Goal: Information Seeking & Learning: Find specific fact

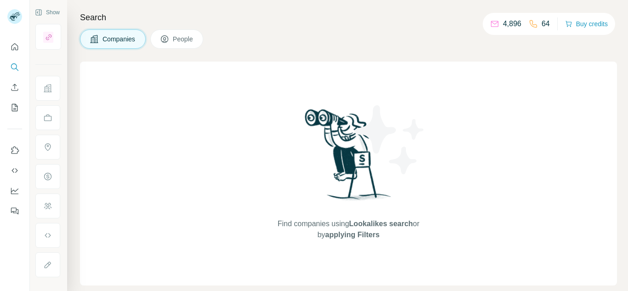
click at [183, 39] on span "People" at bounding box center [183, 38] width 21 height 9
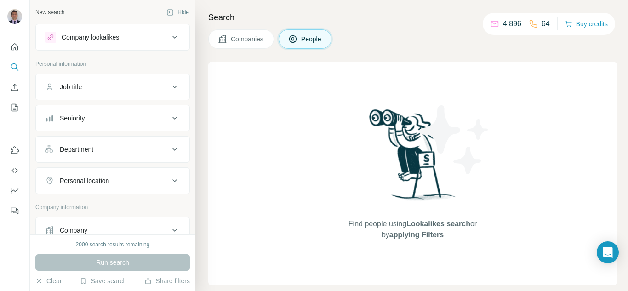
click at [87, 229] on div "Company" at bounding box center [74, 230] width 28 height 9
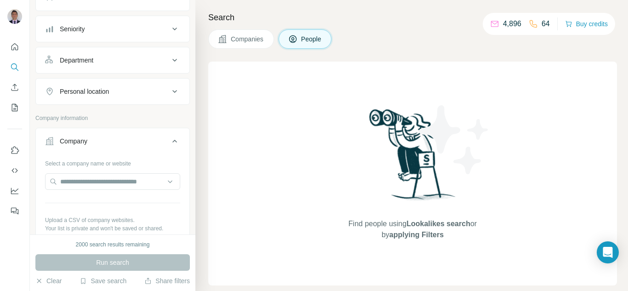
scroll to position [92, 0]
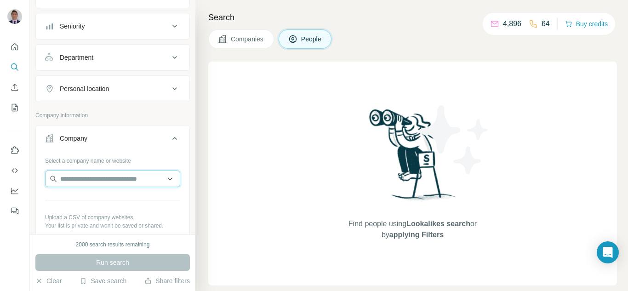
click at [76, 177] on input "text" at bounding box center [112, 179] width 135 height 17
paste input "******"
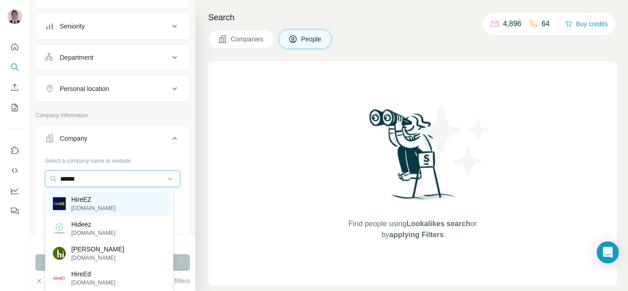
type input "******"
click at [76, 203] on p "HireEZ" at bounding box center [93, 199] width 44 height 9
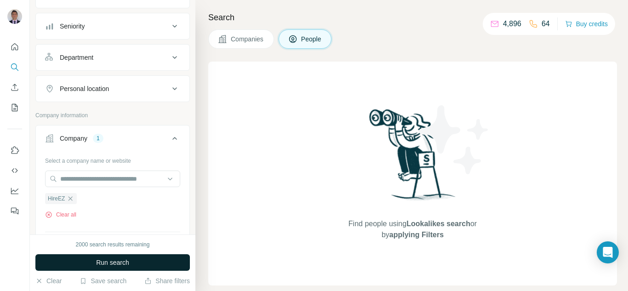
click at [97, 265] on span "Run search" at bounding box center [112, 262] width 33 height 9
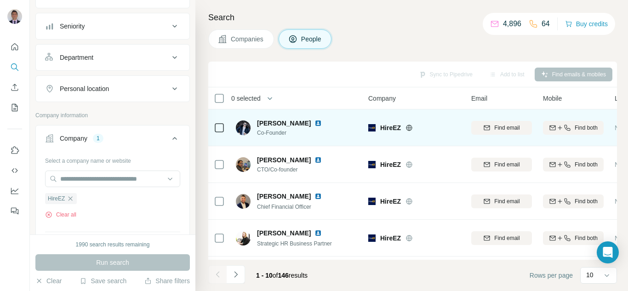
click at [411, 128] on icon at bounding box center [408, 127] width 7 height 7
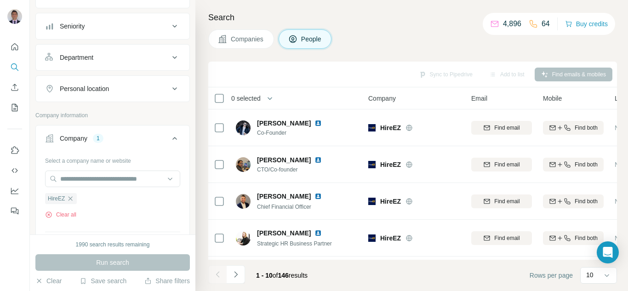
click at [101, 90] on div "Personal location" at bounding box center [84, 88] width 49 height 9
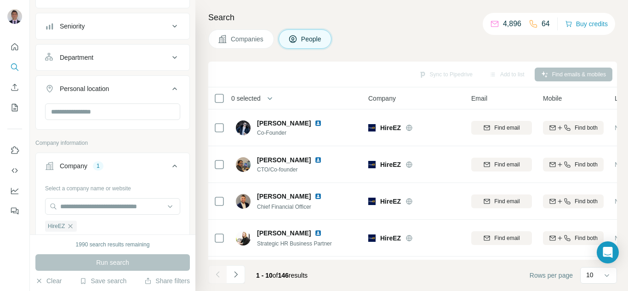
click at [80, 120] on div at bounding box center [112, 112] width 135 height 18
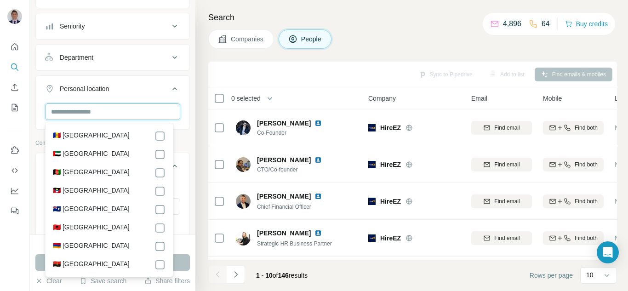
click at [79, 114] on input "text" at bounding box center [112, 111] width 135 height 17
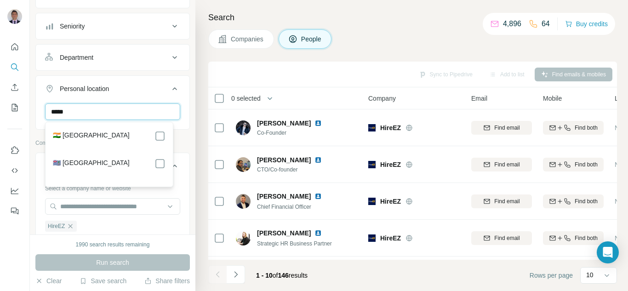
type input "*****"
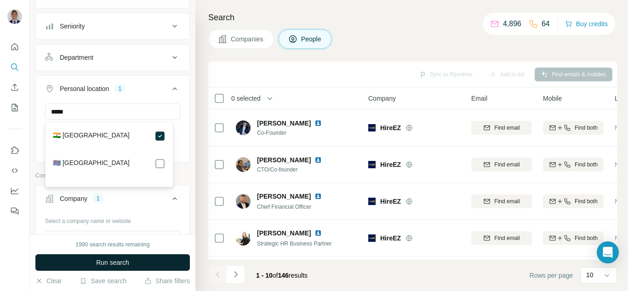
click at [130, 259] on button "Run search" at bounding box center [112, 262] width 154 height 17
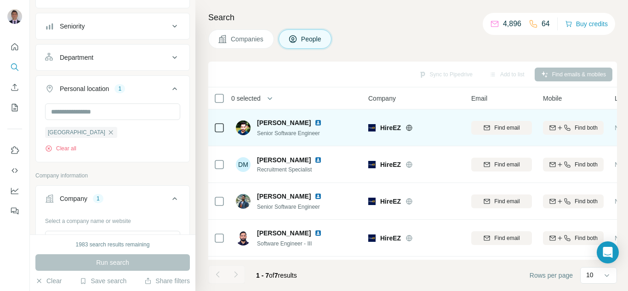
click at [314, 125] on img at bounding box center [317, 122] width 7 height 7
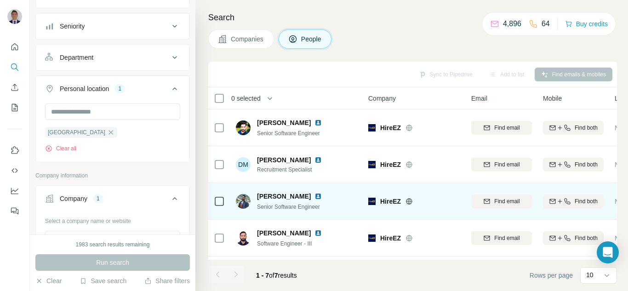
click at [314, 195] on img at bounding box center [317, 196] width 7 height 7
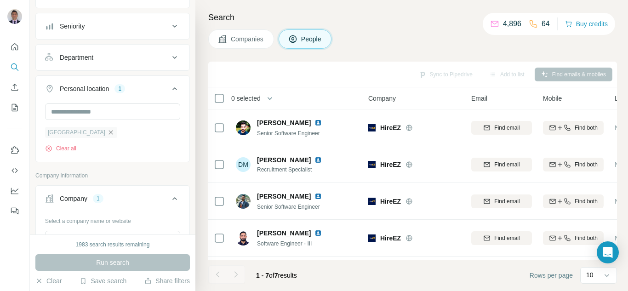
click at [107, 135] on icon "button" at bounding box center [110, 132] width 7 height 7
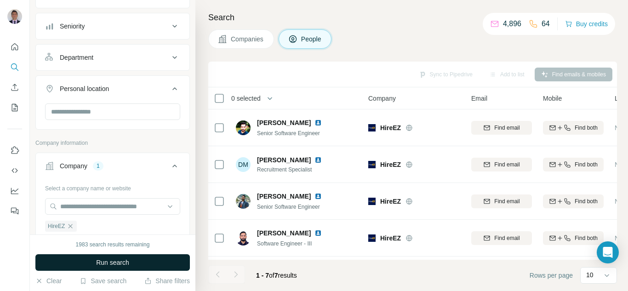
click at [88, 263] on button "Run search" at bounding box center [112, 262] width 154 height 17
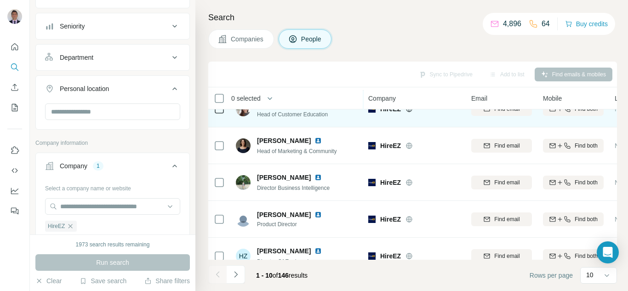
scroll to position [222, 0]
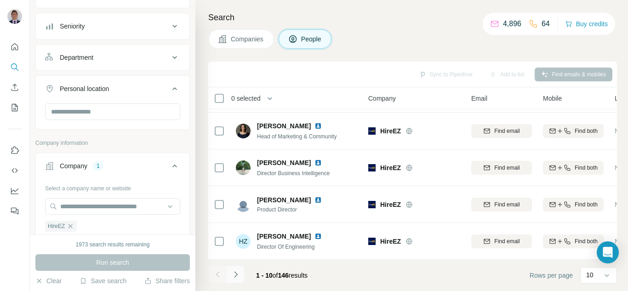
click at [233, 277] on icon "Navigate to next page" at bounding box center [235, 274] width 9 height 9
click at [230, 275] on button "Navigate to next page" at bounding box center [236, 274] width 18 height 18
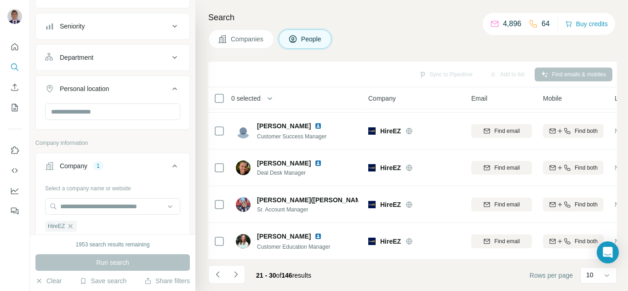
click at [235, 272] on icon "Navigate to next page" at bounding box center [235, 274] width 9 height 9
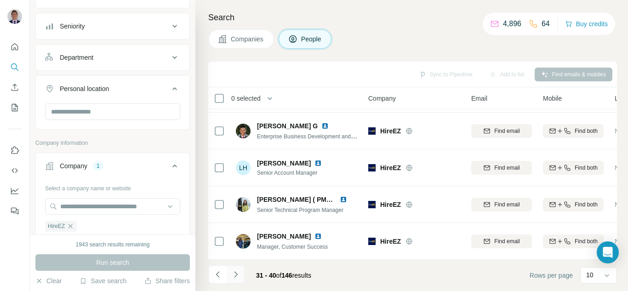
click at [233, 277] on icon "Navigate to next page" at bounding box center [235, 274] width 9 height 9
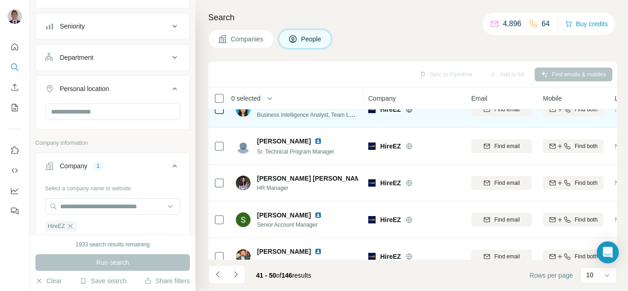
scroll to position [138, 0]
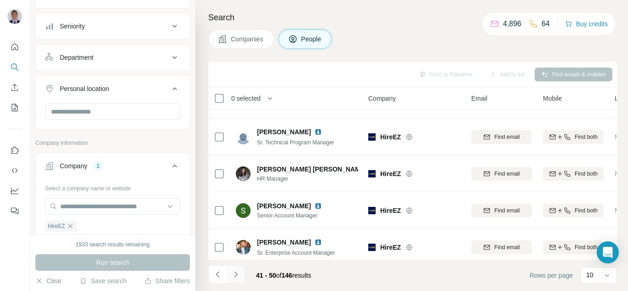
click at [237, 276] on icon "Navigate to next page" at bounding box center [235, 274] width 9 height 9
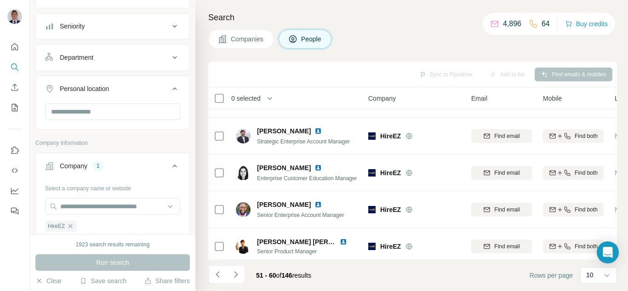
scroll to position [0, 0]
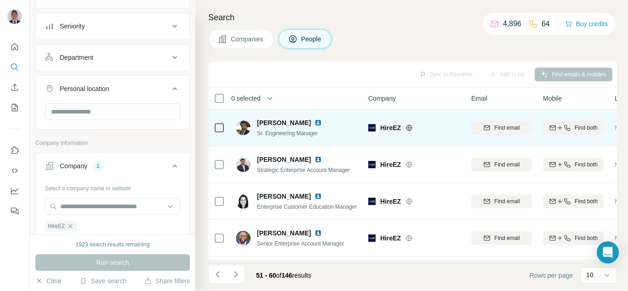
click at [314, 125] on img at bounding box center [317, 122] width 7 height 7
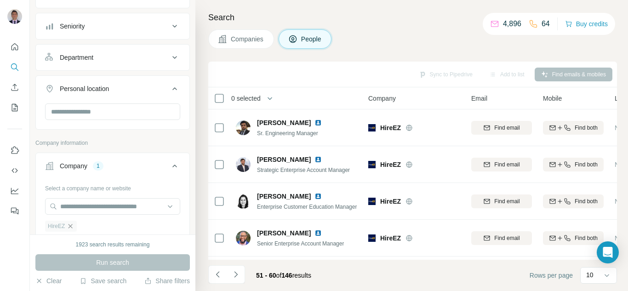
click at [72, 226] on icon "button" at bounding box center [70, 225] width 7 height 7
click at [67, 205] on input "text" at bounding box center [112, 206] width 135 height 17
click at [219, 273] on icon "Navigate to previous page" at bounding box center [217, 274] width 9 height 9
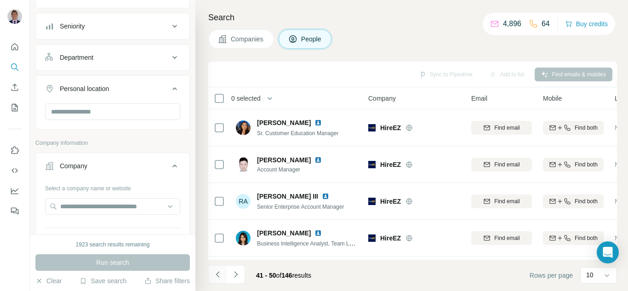
click at [219, 273] on icon "Navigate to previous page" at bounding box center [217, 274] width 9 height 9
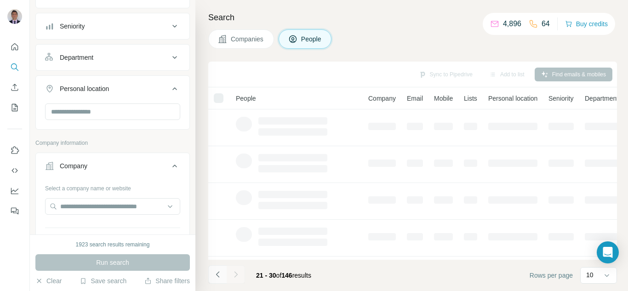
click at [219, 273] on icon "Navigate to previous page" at bounding box center [217, 274] width 9 height 9
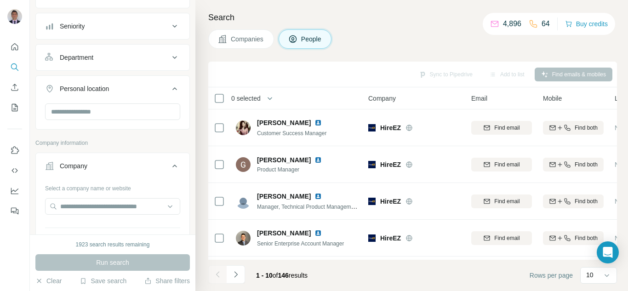
click at [219, 273] on div at bounding box center [217, 274] width 18 height 18
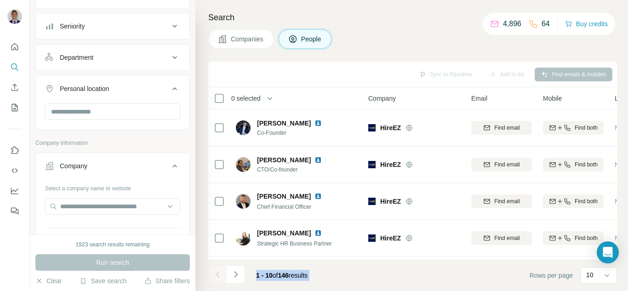
click at [219, 273] on div at bounding box center [217, 274] width 18 height 18
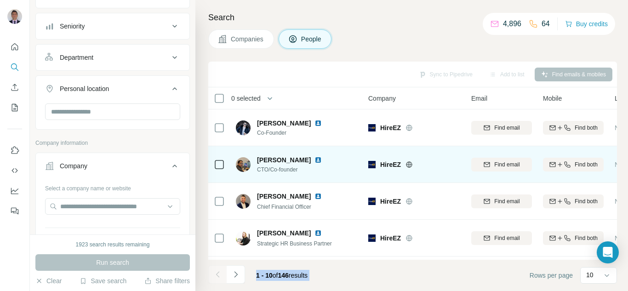
click at [314, 160] on img at bounding box center [317, 159] width 7 height 7
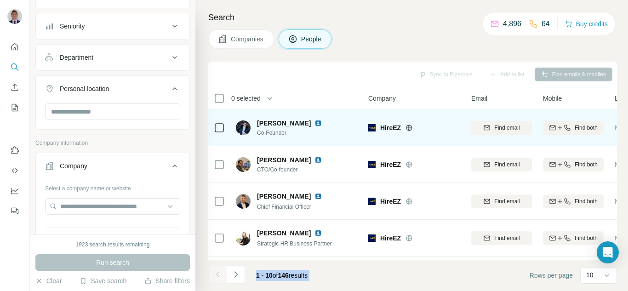
click at [316, 124] on img at bounding box center [317, 122] width 7 height 7
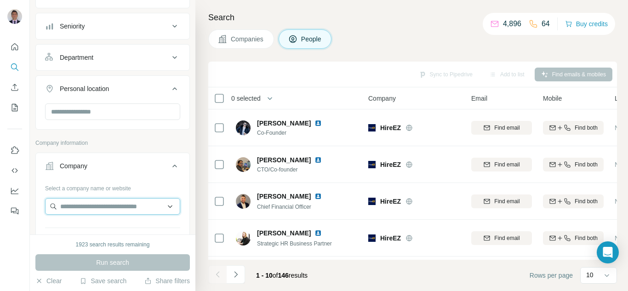
click at [69, 207] on input "text" at bounding box center [112, 206] width 135 height 17
paste input "*******"
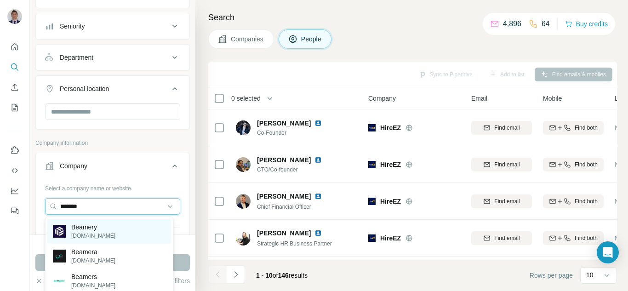
type input "*******"
click at [95, 241] on div "Beamery [DOMAIN_NAME]" at bounding box center [109, 231] width 124 height 25
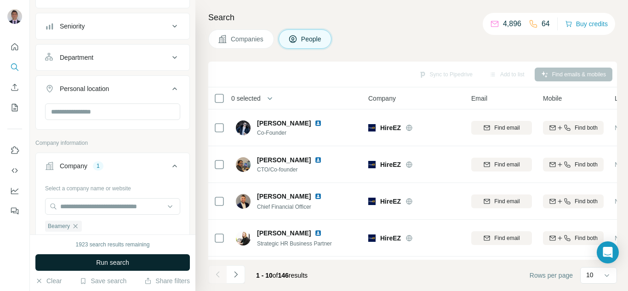
click at [90, 268] on button "Run search" at bounding box center [112, 262] width 154 height 17
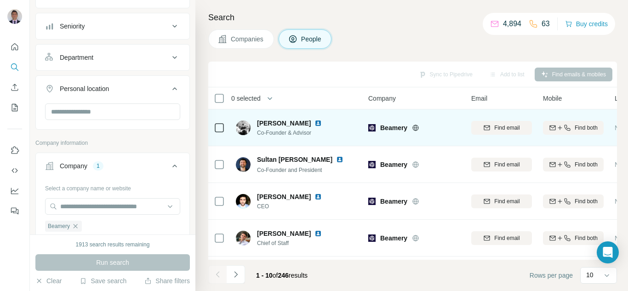
click at [417, 127] on icon at bounding box center [416, 128] width 2 height 6
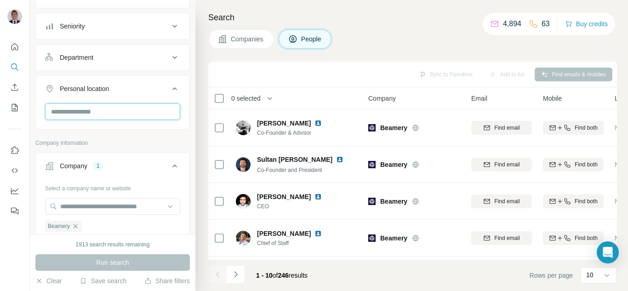
click at [88, 108] on input "text" at bounding box center [112, 111] width 135 height 17
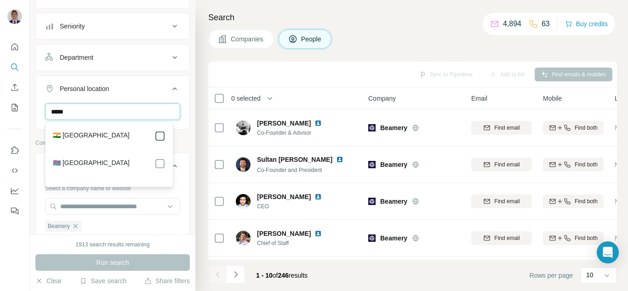
type input "*****"
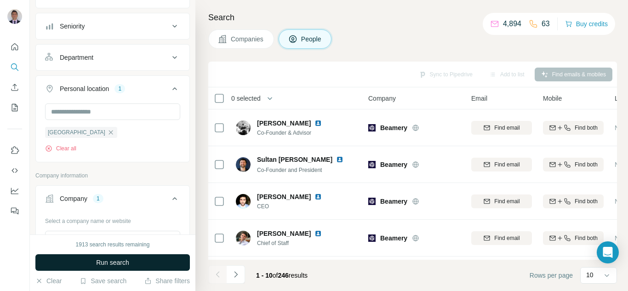
click at [95, 268] on button "Run search" at bounding box center [112, 262] width 154 height 17
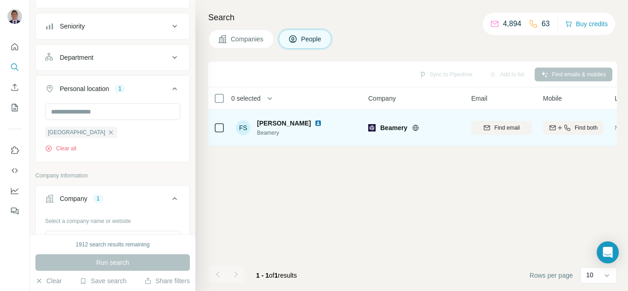
click at [314, 123] on img at bounding box center [317, 122] width 7 height 7
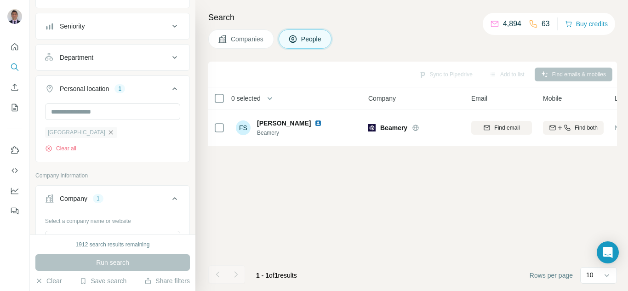
click at [107, 131] on icon "button" at bounding box center [110, 132] width 7 height 7
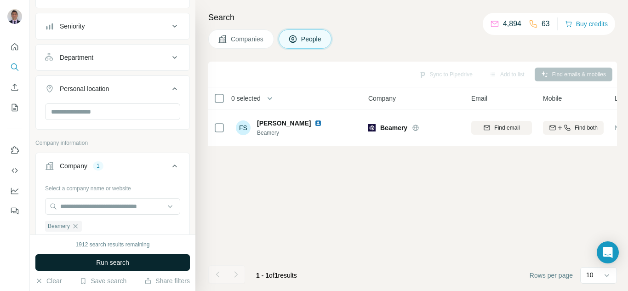
click at [101, 260] on span "Run search" at bounding box center [112, 262] width 33 height 9
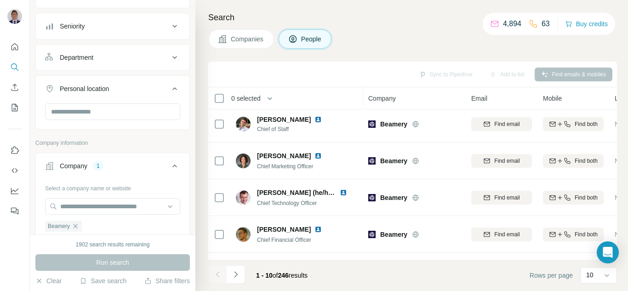
scroll to position [138, 0]
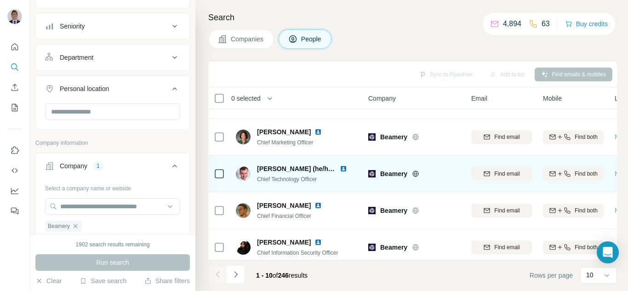
click at [340, 168] on img at bounding box center [343, 168] width 7 height 7
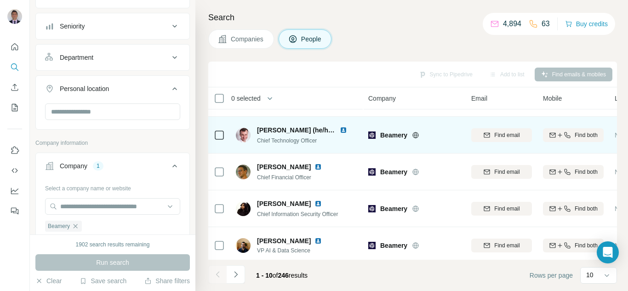
scroll to position [222, 0]
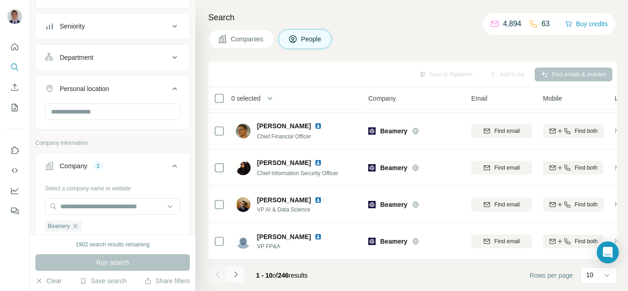
click at [237, 270] on icon "Navigate to next page" at bounding box center [235, 274] width 9 height 9
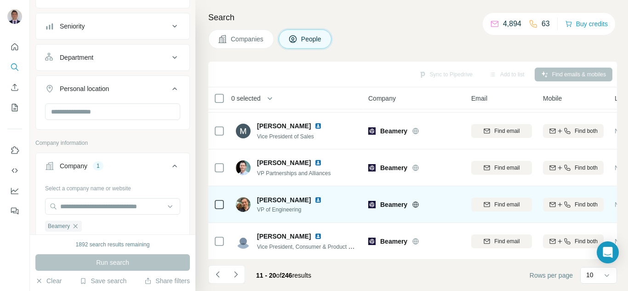
click at [314, 196] on img at bounding box center [317, 199] width 7 height 7
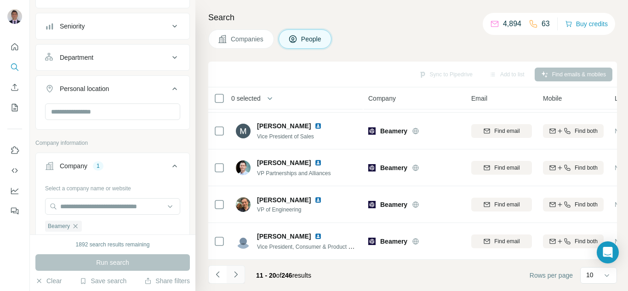
click at [234, 274] on icon "Navigate to next page" at bounding box center [235, 274] width 9 height 9
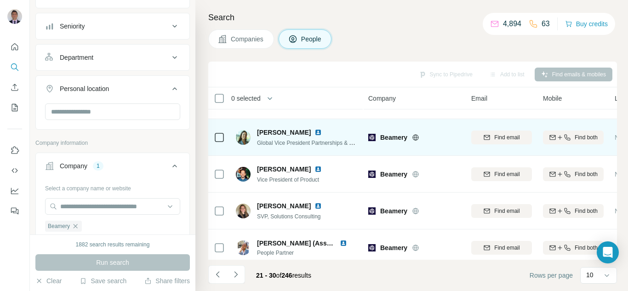
scroll to position [92, 0]
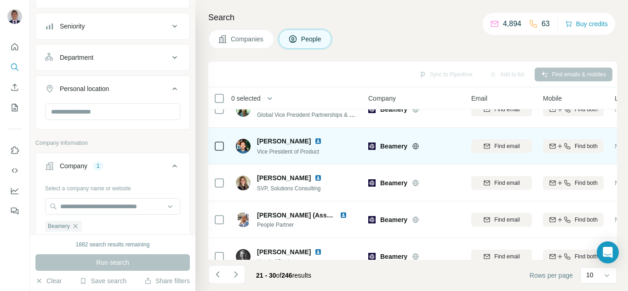
click at [314, 138] on img at bounding box center [317, 140] width 7 height 7
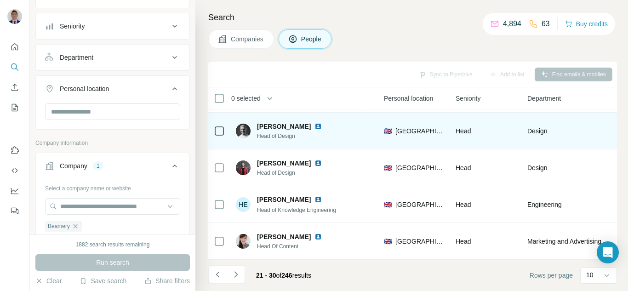
scroll to position [222, 302]
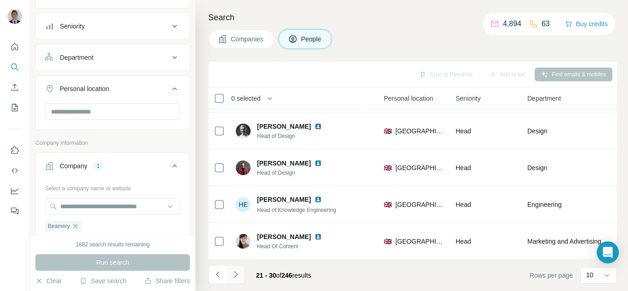
click at [235, 277] on icon "Navigate to next page" at bounding box center [235, 274] width 3 height 6
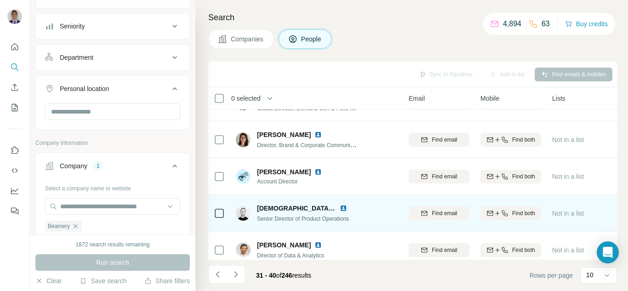
scroll to position [222, 63]
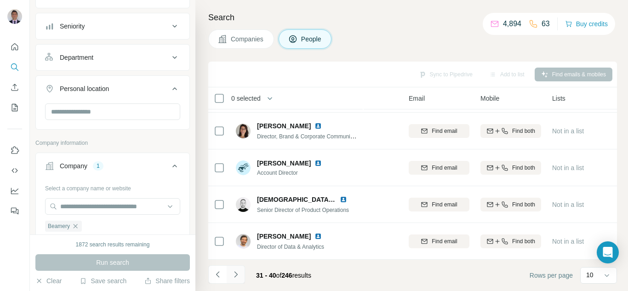
click at [230, 275] on button "Navigate to next page" at bounding box center [236, 274] width 18 height 18
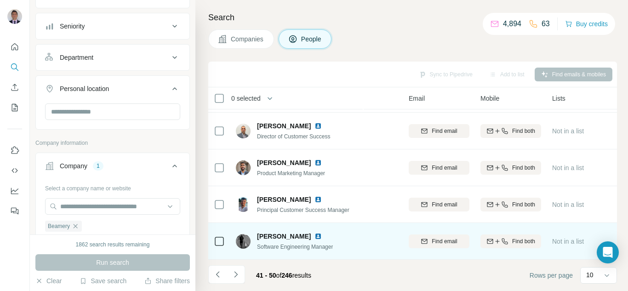
click at [314, 233] on img at bounding box center [317, 236] width 7 height 7
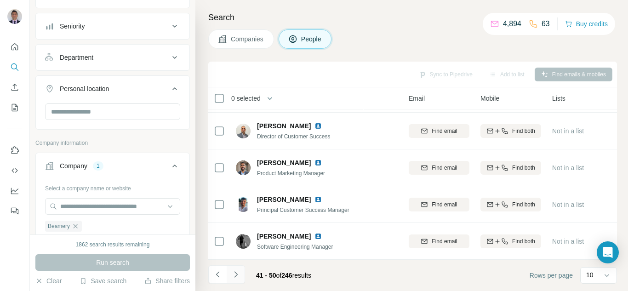
click at [236, 274] on icon "Navigate to next page" at bounding box center [235, 274] width 9 height 9
click at [236, 273] on icon "Navigate to next page" at bounding box center [235, 274] width 3 height 6
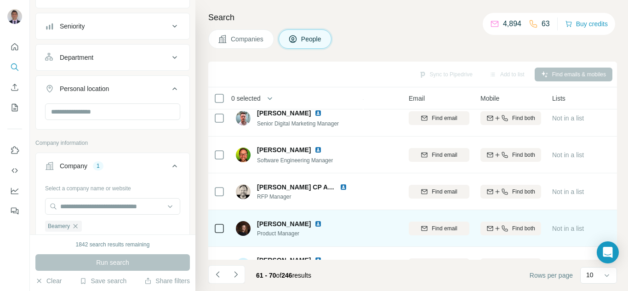
scroll to position [38, 63]
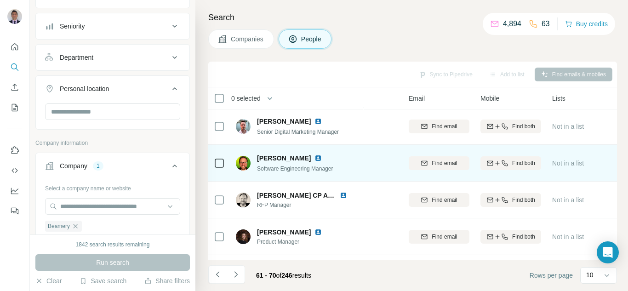
click at [314, 160] on img at bounding box center [317, 157] width 7 height 7
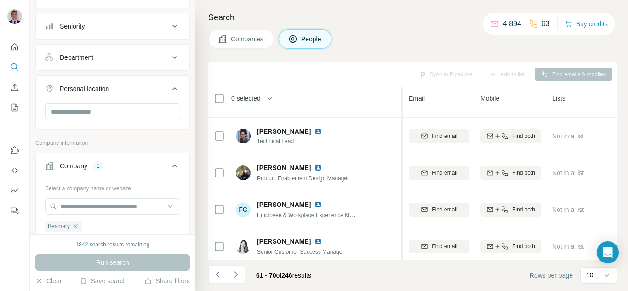
scroll to position [222, 63]
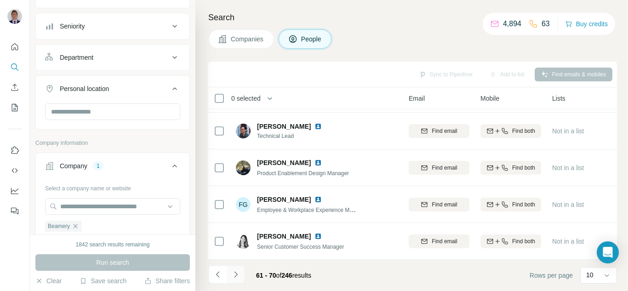
click at [237, 277] on icon "Navigate to next page" at bounding box center [235, 274] width 9 height 9
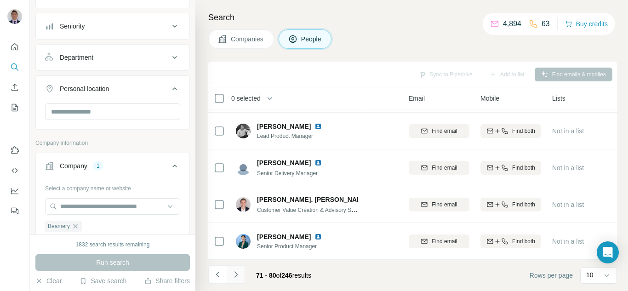
click at [235, 276] on icon "Navigate to next page" at bounding box center [235, 274] width 9 height 9
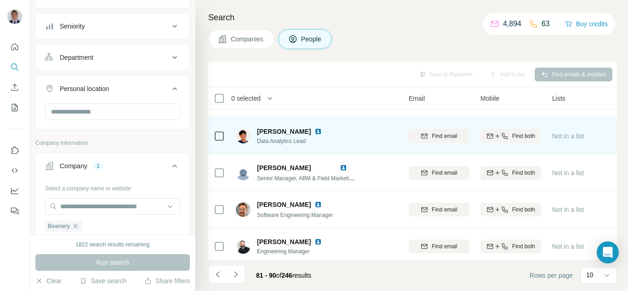
scroll to position [138, 63]
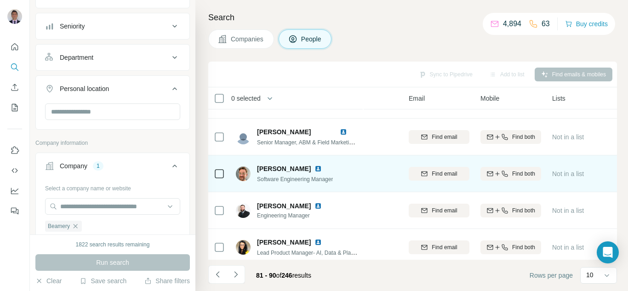
click at [314, 171] on img at bounding box center [317, 168] width 7 height 7
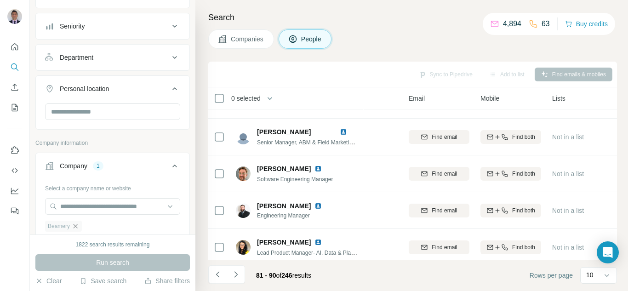
click at [79, 228] on icon "button" at bounding box center [75, 225] width 7 height 7
click at [75, 206] on input "text" at bounding box center [112, 206] width 135 height 17
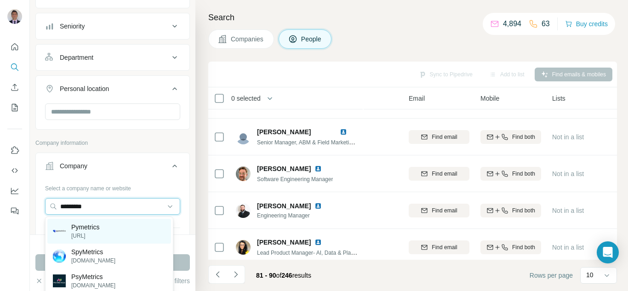
type input "*********"
click at [90, 233] on p "[URL]" at bounding box center [85, 236] width 28 height 8
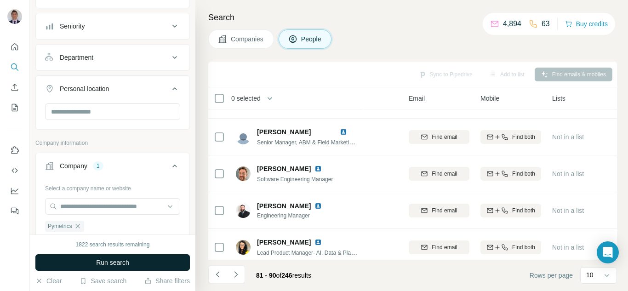
click at [104, 263] on span "Run search" at bounding box center [112, 262] width 33 height 9
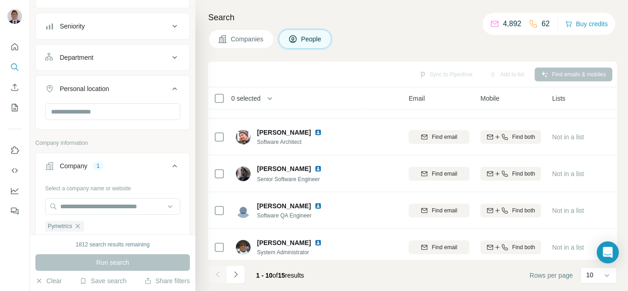
scroll to position [138, 0]
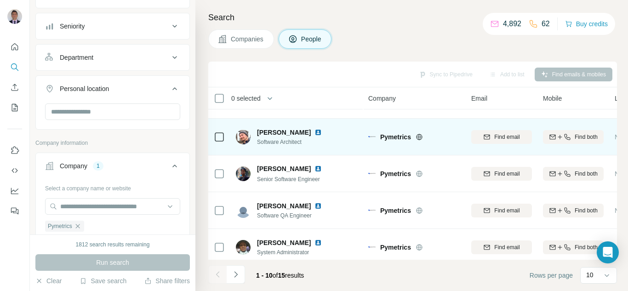
click at [418, 136] on icon at bounding box center [419, 136] width 6 height 0
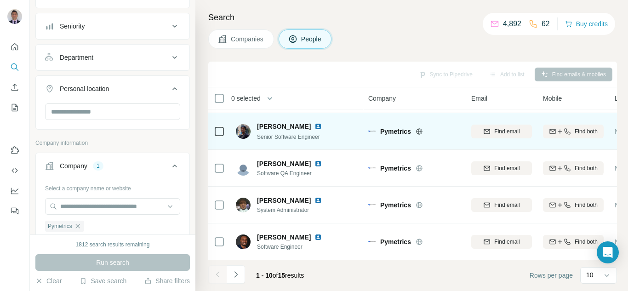
scroll to position [184, 0]
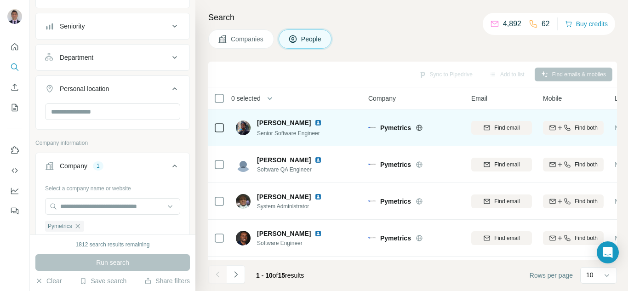
click at [314, 122] on img at bounding box center [317, 122] width 7 height 7
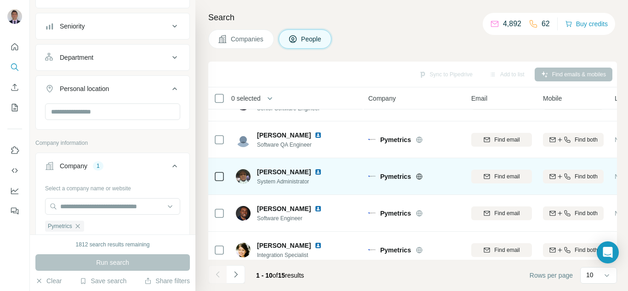
scroll to position [222, 0]
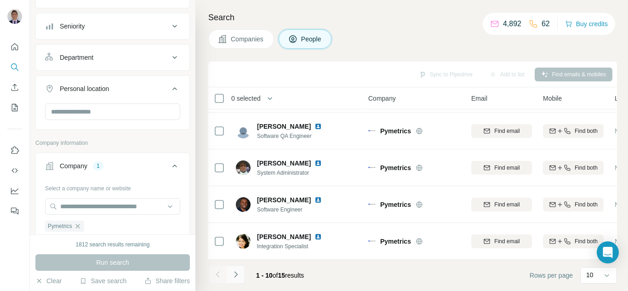
click at [234, 276] on icon "Navigate to next page" at bounding box center [235, 274] width 9 height 9
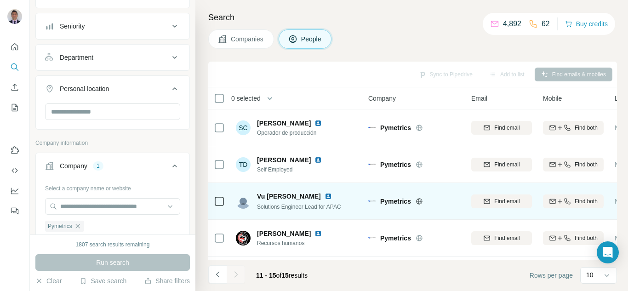
scroll to position [38, 0]
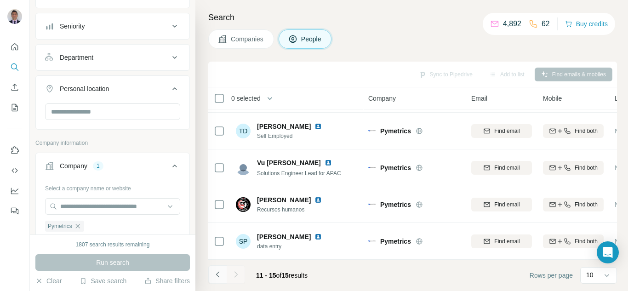
click at [220, 276] on icon "Navigate to previous page" at bounding box center [217, 274] width 9 height 9
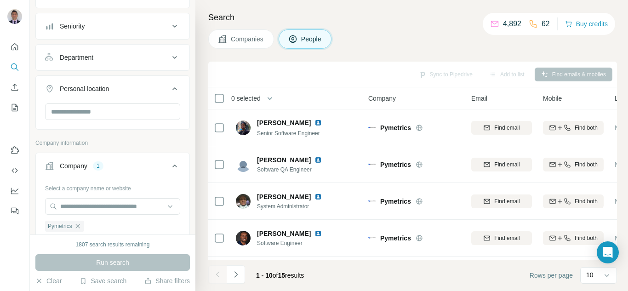
scroll to position [222, 0]
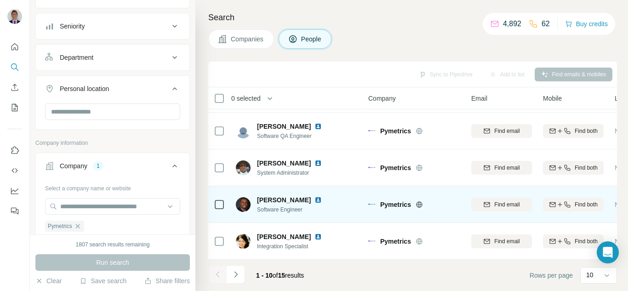
click at [314, 196] on img at bounding box center [317, 199] width 7 height 7
